Goal: Task Accomplishment & Management: Use online tool/utility

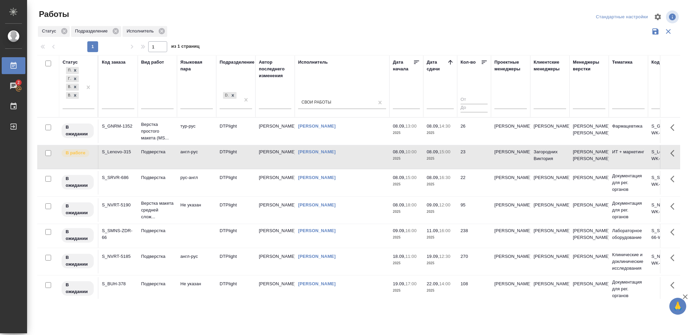
click at [474, 169] on td "23" at bounding box center [474, 157] width 34 height 24
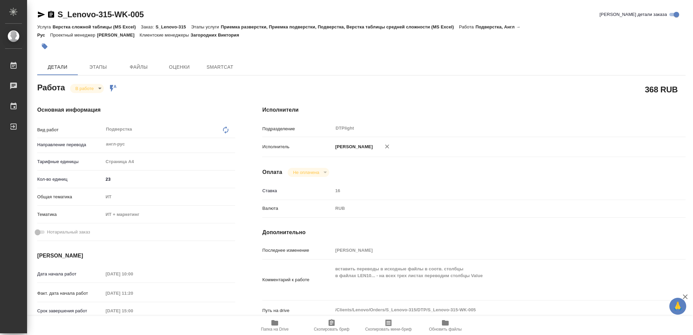
type textarea "x"
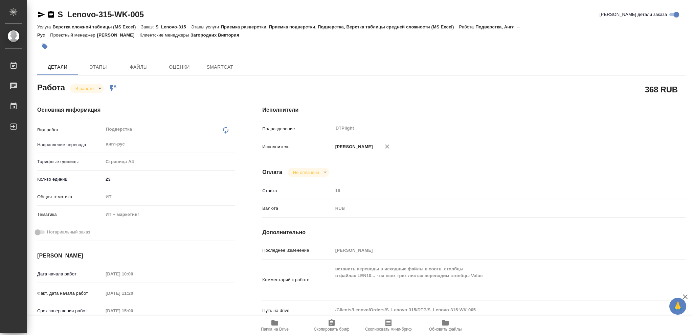
type textarea "x"
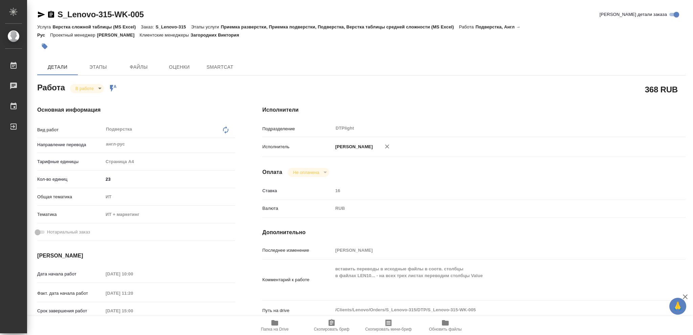
type textarea "x"
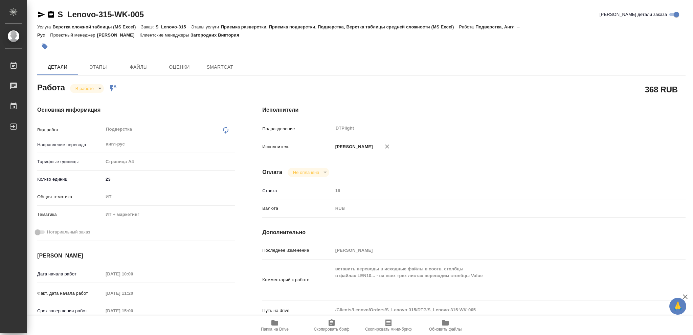
type textarea "x"
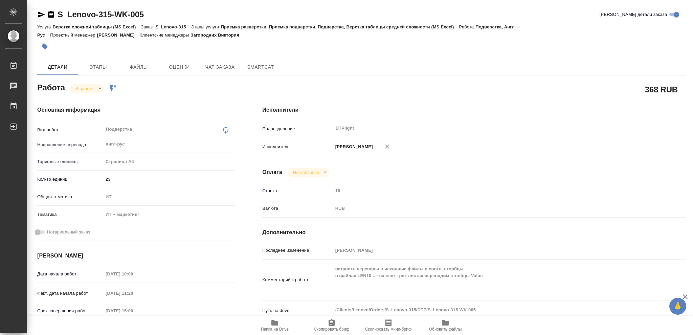
type textarea "x"
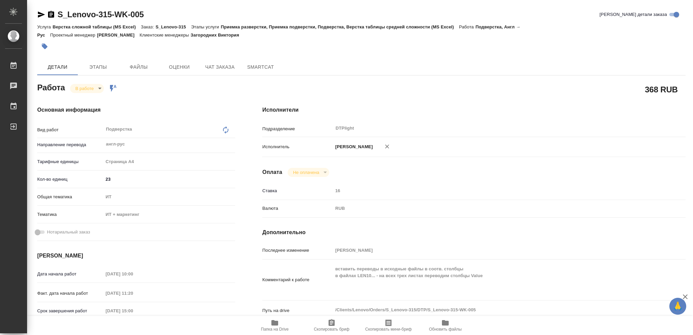
click at [283, 325] on span "Папка на Drive" at bounding box center [274, 325] width 49 height 13
type textarea "x"
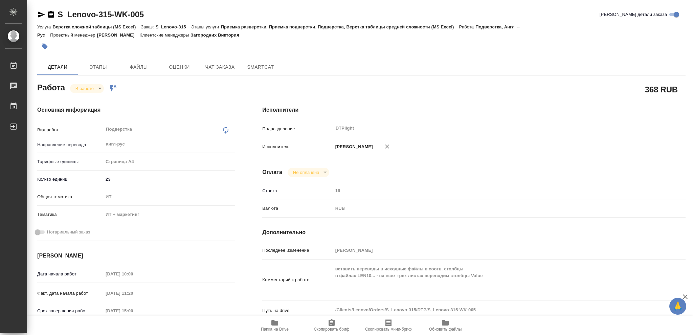
type textarea "x"
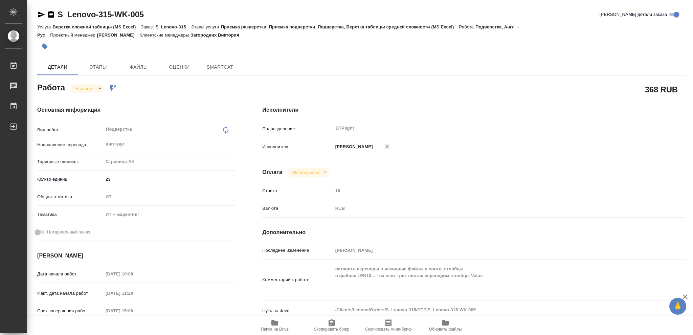
type textarea "x"
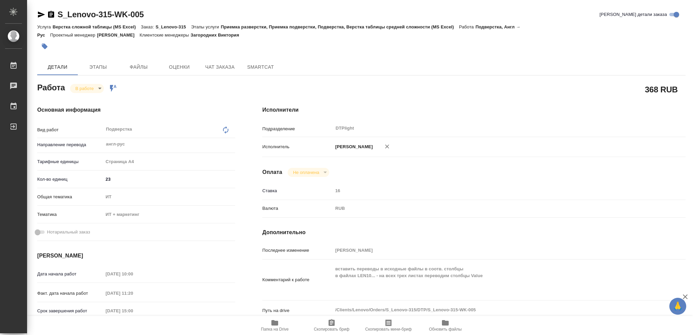
type textarea "x"
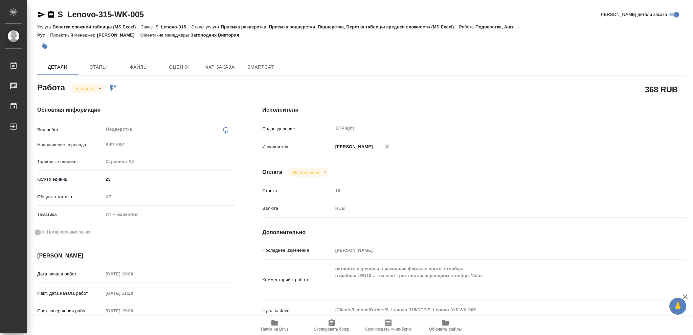
type textarea "x"
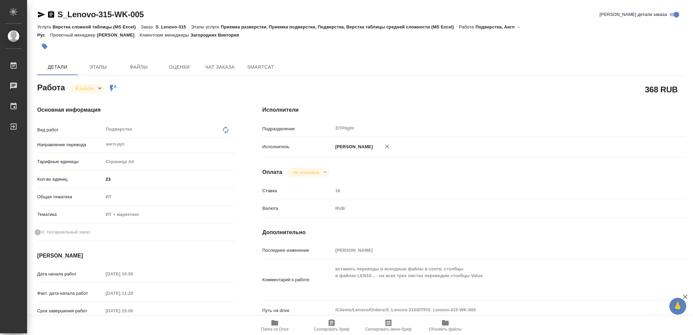
type textarea "x"
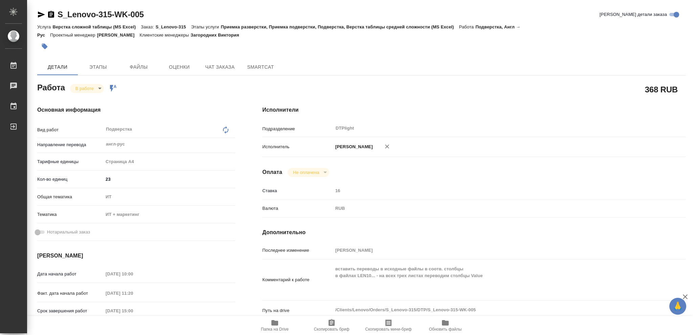
type textarea "x"
